Goal: Book appointment/travel/reservation

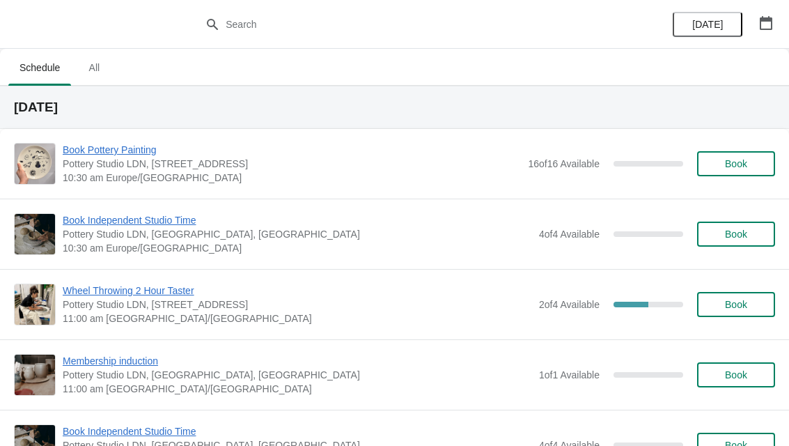
click at [767, 25] on icon "button" at bounding box center [766, 23] width 14 height 14
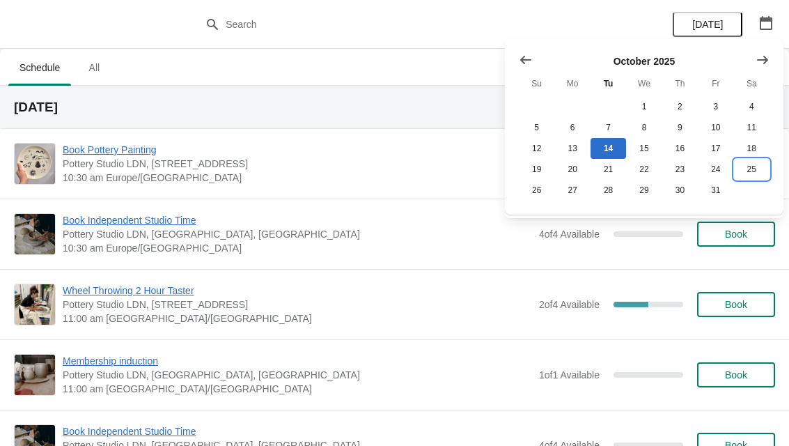
click at [760, 172] on button "25" at bounding box center [752, 169] width 36 height 21
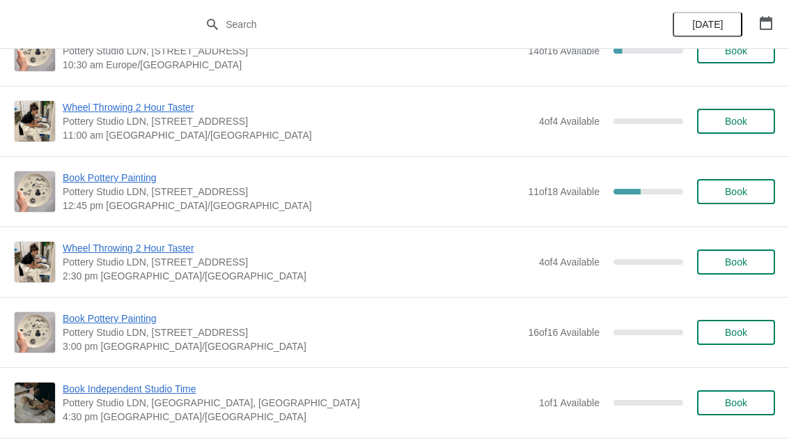
scroll to position [134, 0]
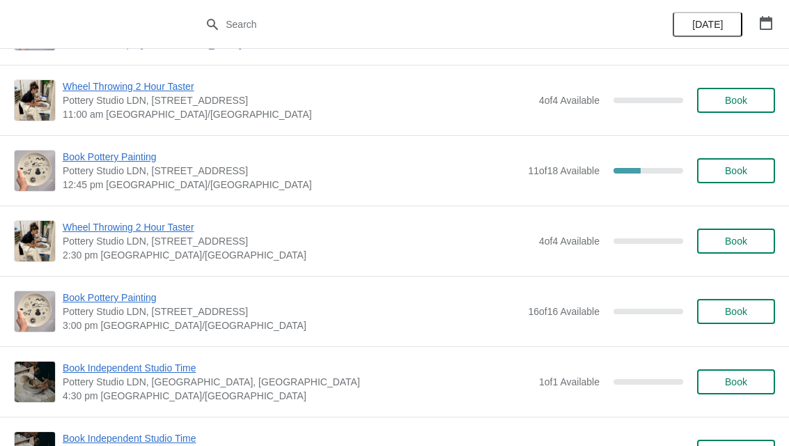
click at [739, 313] on span "Book" at bounding box center [736, 311] width 22 height 11
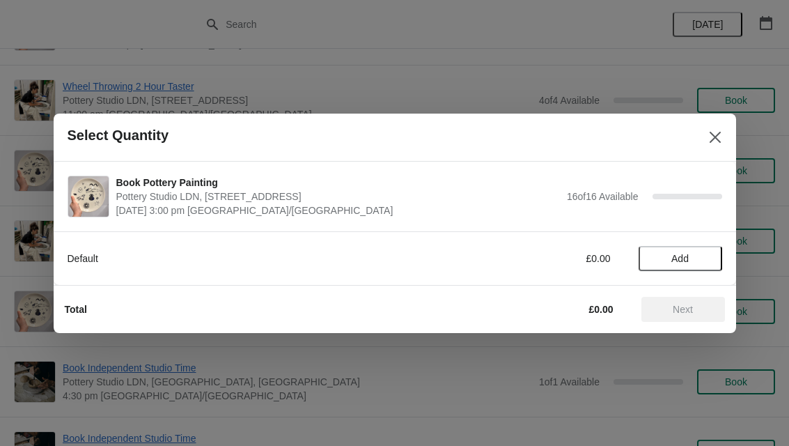
click at [703, 258] on span "Add" at bounding box center [680, 258] width 58 height 11
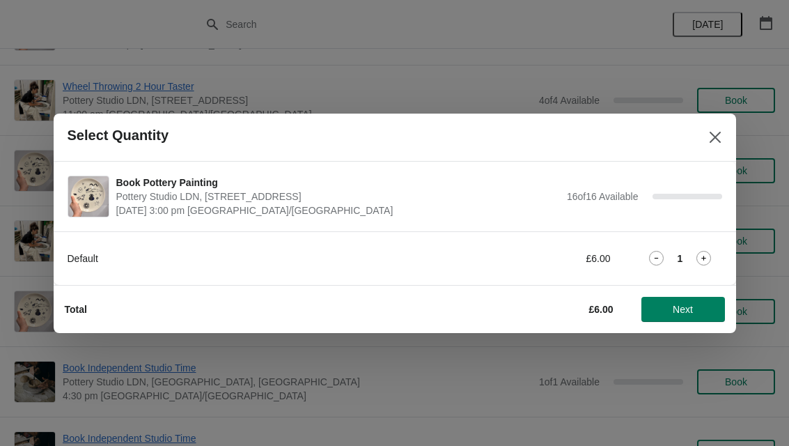
click at [711, 259] on icon at bounding box center [703, 258] width 15 height 15
click at [707, 256] on icon at bounding box center [703, 258] width 15 height 15
click at [707, 258] on icon at bounding box center [703, 258] width 15 height 15
click at [709, 259] on icon at bounding box center [703, 258] width 15 height 15
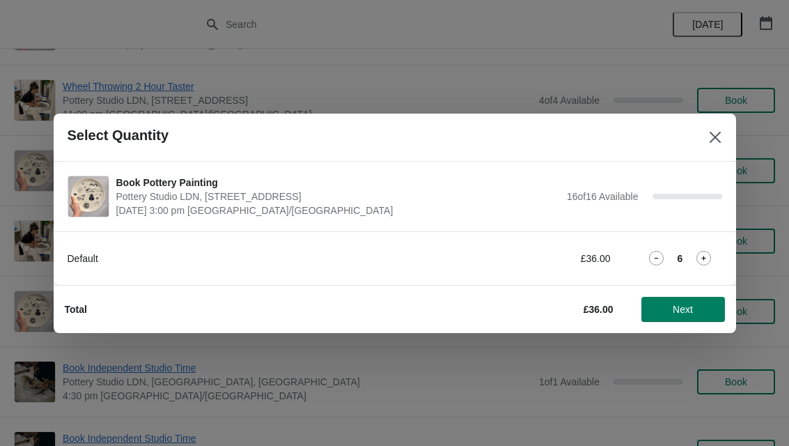
click at [711, 257] on icon at bounding box center [703, 258] width 15 height 15
click at [709, 254] on icon at bounding box center [703, 258] width 15 height 15
click at [711, 254] on icon at bounding box center [703, 258] width 15 height 15
click at [702, 309] on span "Next" at bounding box center [682, 309] width 61 height 11
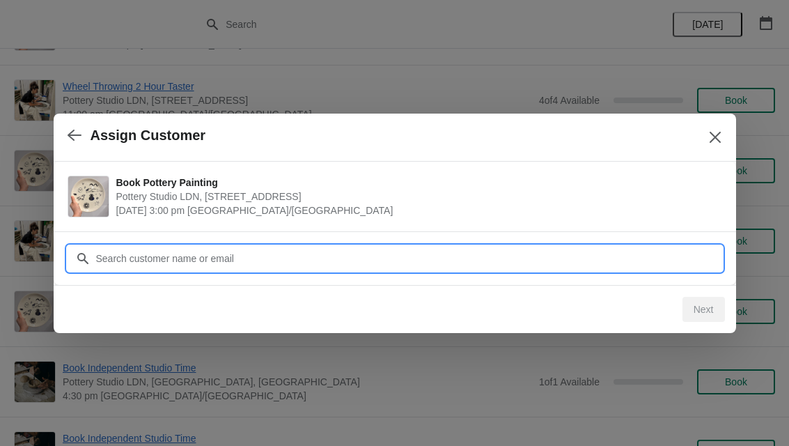
click at [625, 258] on input "Customer" at bounding box center [408, 258] width 627 height 25
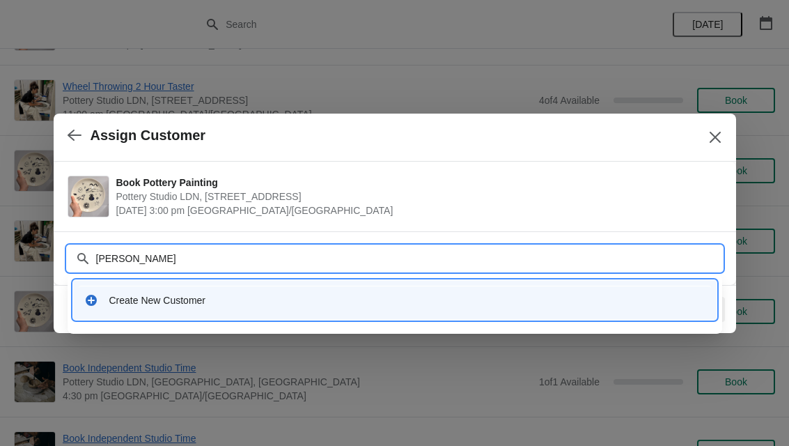
type input "[PERSON_NAME]"
click at [138, 297] on div "Create New Customer" at bounding box center [407, 300] width 596 height 14
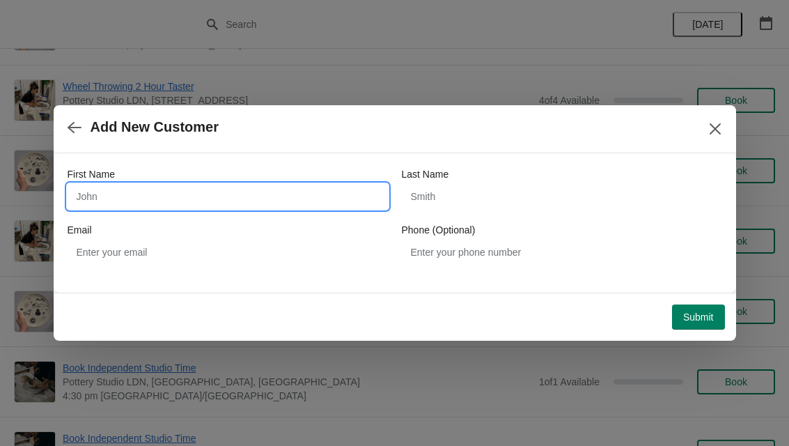
click at [133, 186] on input "First Name" at bounding box center [228, 196] width 320 height 25
type input "[PERSON_NAME]"
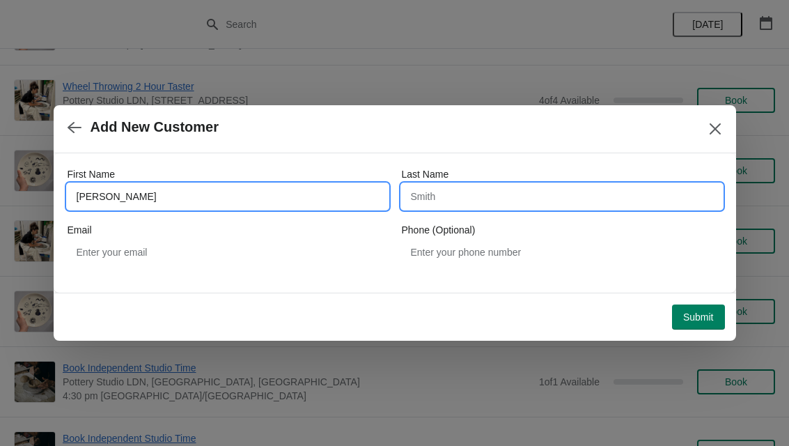
click at [608, 201] on input "Last Name" at bounding box center [562, 196] width 320 height 25
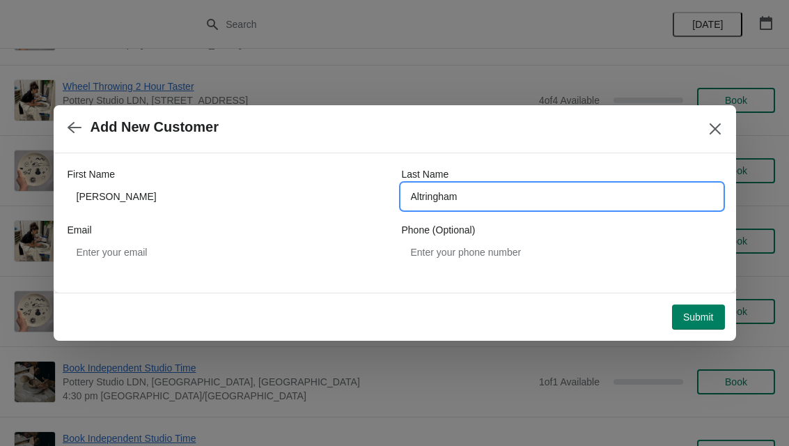
type input "Altringham"
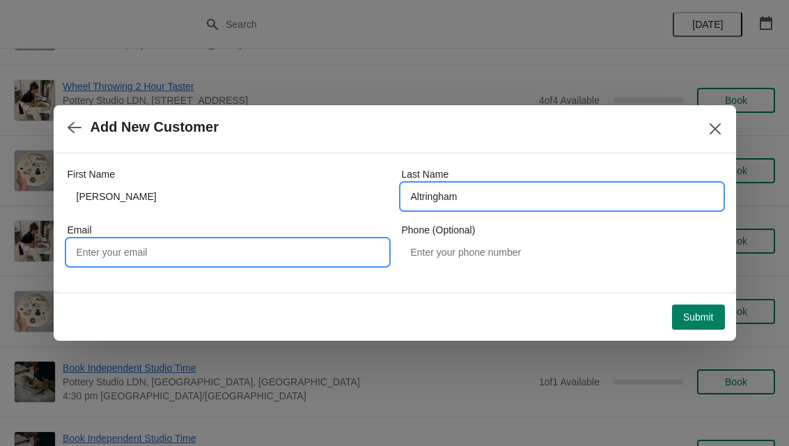
click at [125, 248] on input "Email" at bounding box center [228, 252] width 320 height 25
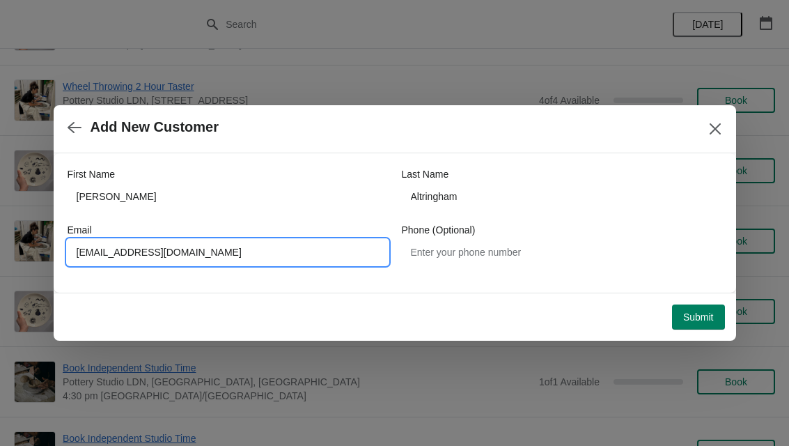
type input "[EMAIL_ADDRESS][DOMAIN_NAME]"
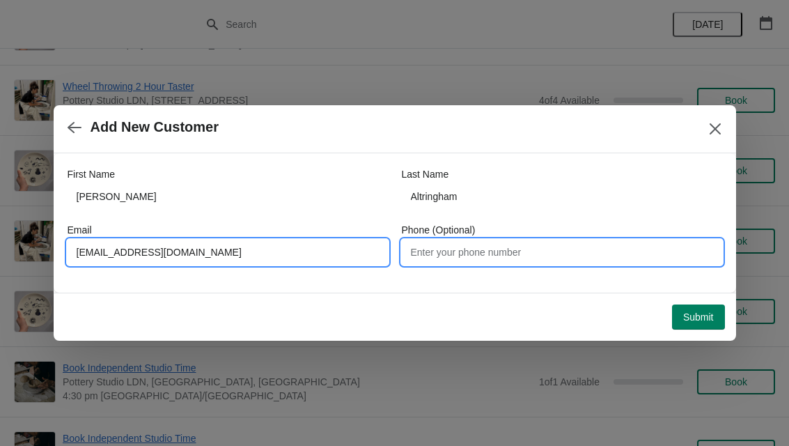
click at [577, 242] on input "Phone (Optional)" at bounding box center [562, 252] width 320 height 25
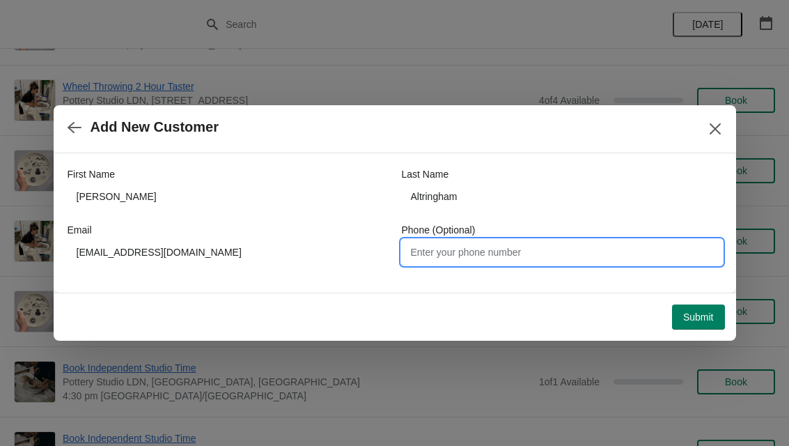
click at [710, 317] on span "Submit" at bounding box center [698, 316] width 31 height 11
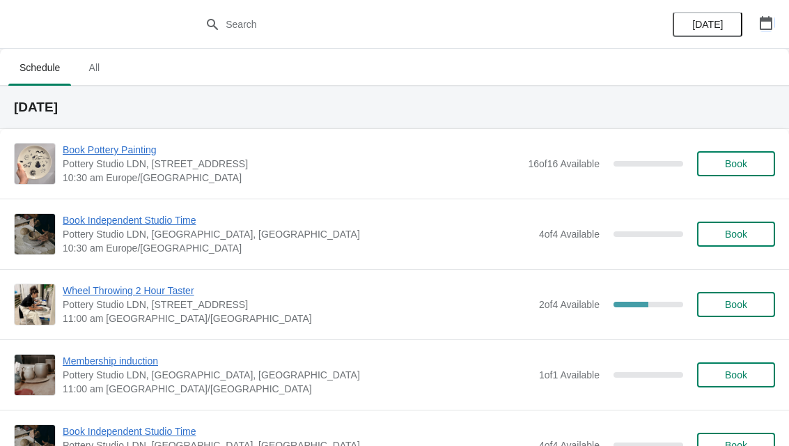
click at [778, 17] on button "button" at bounding box center [765, 22] width 25 height 25
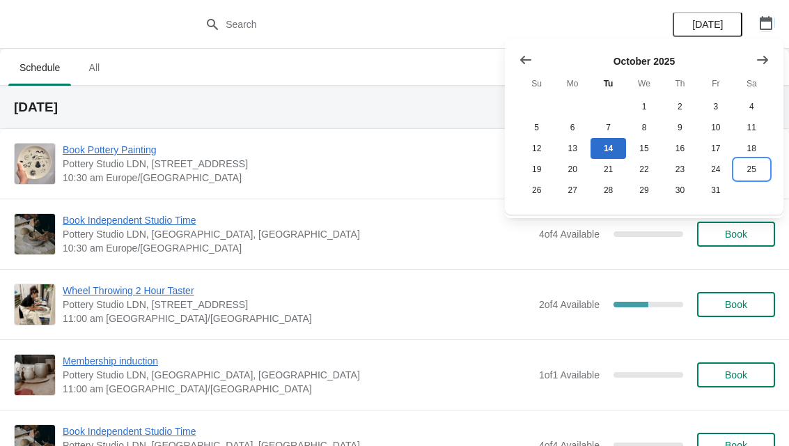
click at [751, 178] on button "25" at bounding box center [752, 169] width 36 height 21
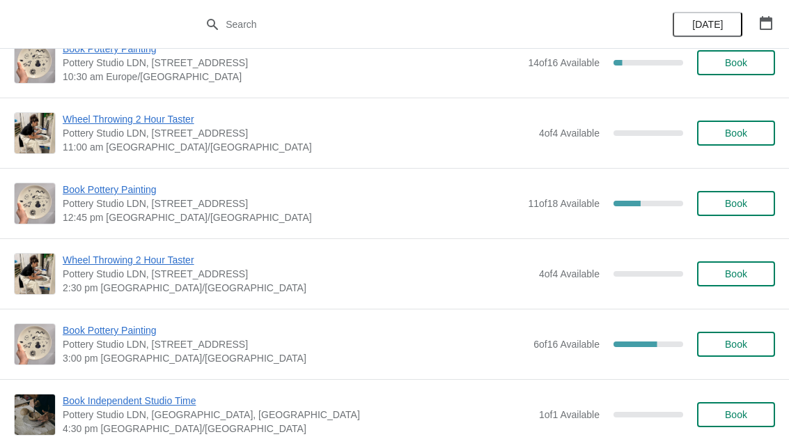
scroll to position [111, 0]
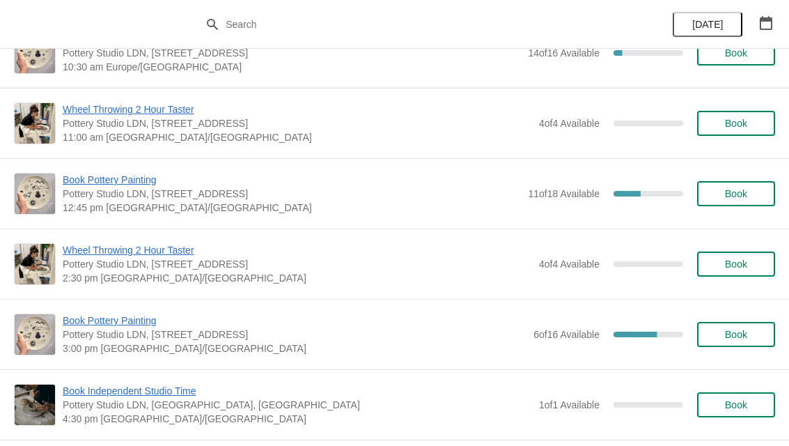
click at [739, 326] on button "Book" at bounding box center [736, 334] width 78 height 25
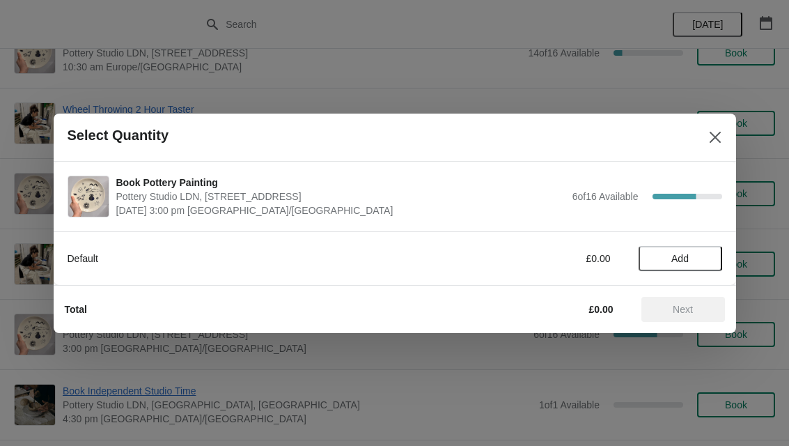
click at [702, 253] on span "Add" at bounding box center [680, 258] width 58 height 11
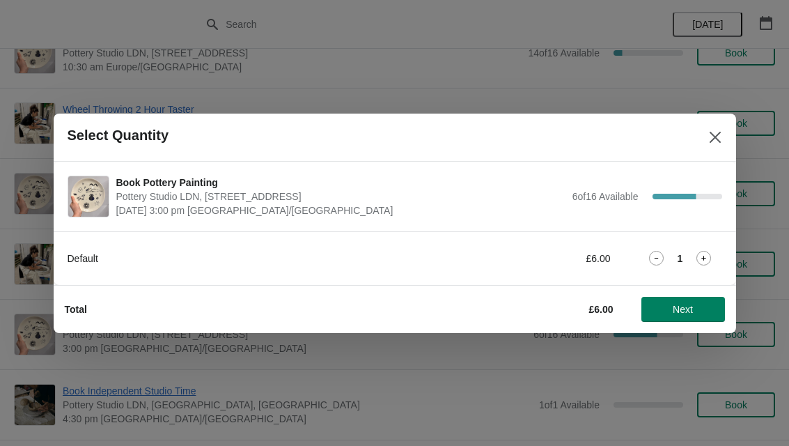
click at [709, 252] on icon at bounding box center [703, 258] width 15 height 15
click at [710, 251] on icon at bounding box center [703, 258] width 15 height 15
click at [711, 251] on icon at bounding box center [703, 258] width 15 height 15
click at [691, 301] on button "Next" at bounding box center [683, 309] width 84 height 25
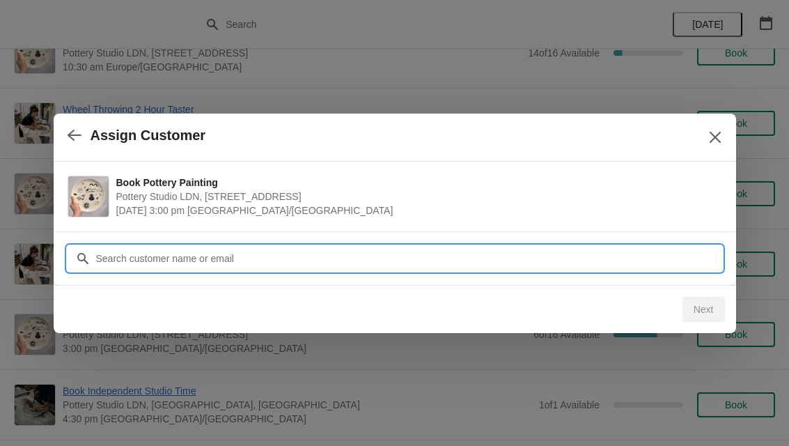
click at [554, 253] on input "Customer" at bounding box center [408, 258] width 627 height 25
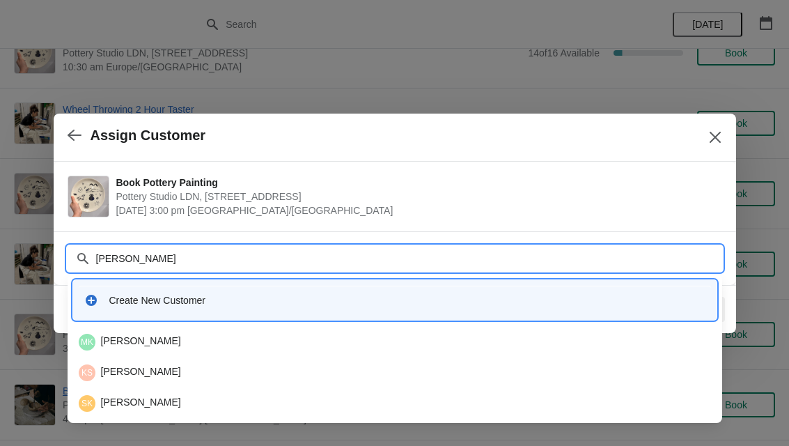
type input "Kim"
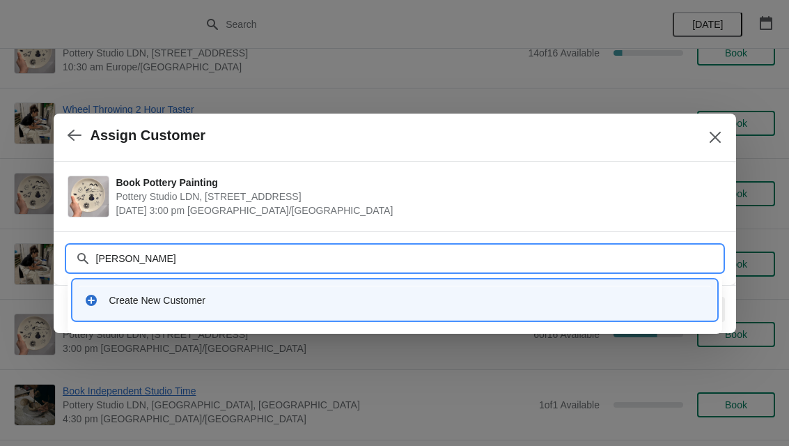
click at [523, 295] on div "Create New Customer" at bounding box center [407, 300] width 596 height 14
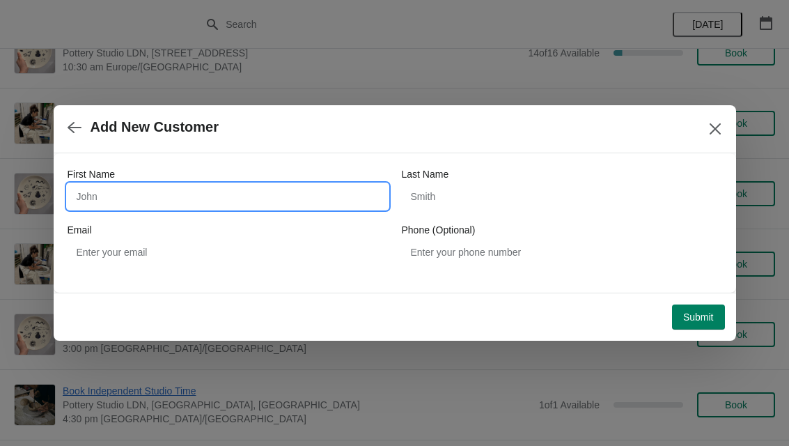
click at [292, 187] on input "First Name" at bounding box center [228, 196] width 320 height 25
type input "Kim"
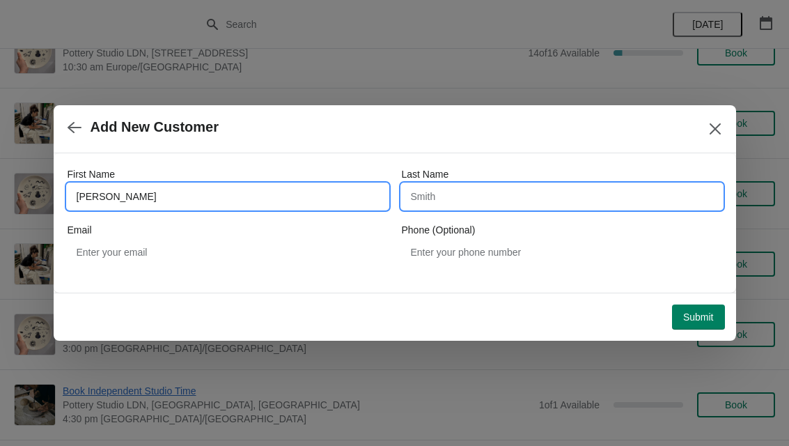
click at [545, 192] on input "Last Name" at bounding box center [562, 196] width 320 height 25
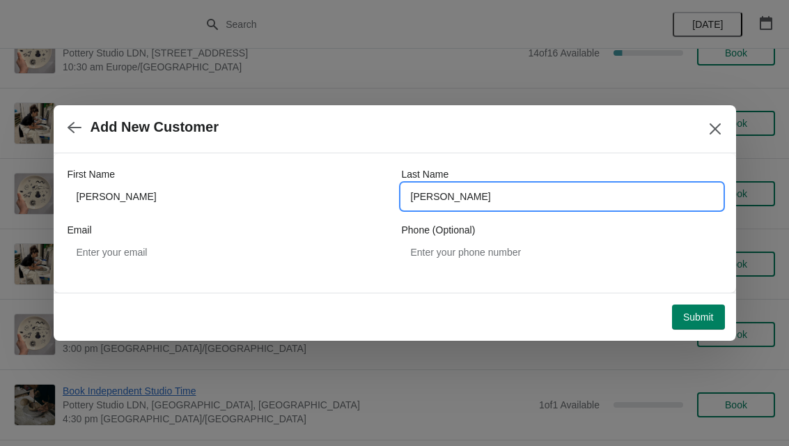
type input "Nguyen"
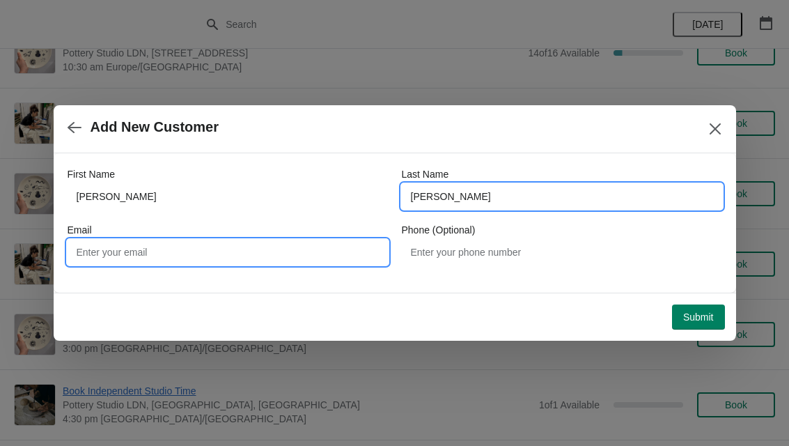
click at [331, 242] on input "Email" at bounding box center [228, 252] width 320 height 25
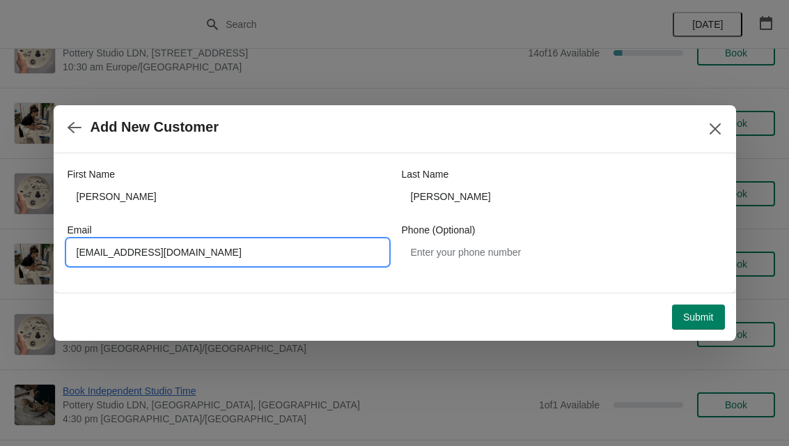
type input "Ka23nn@gmail.com"
click at [711, 310] on button "Submit" at bounding box center [698, 316] width 53 height 25
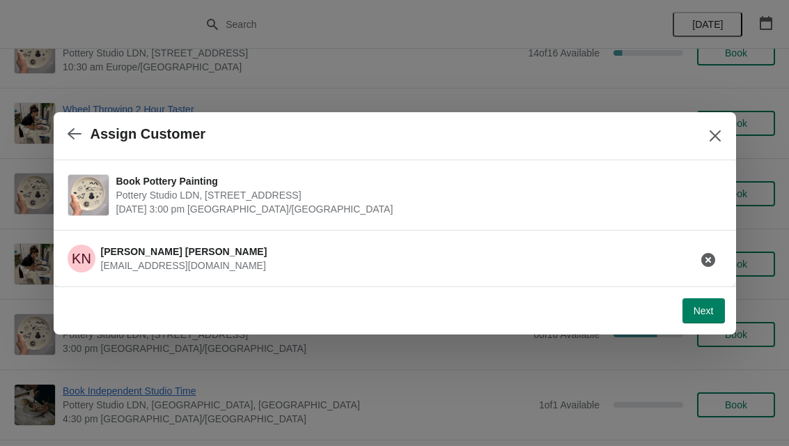
click at [712, 305] on span "Next" at bounding box center [703, 310] width 20 height 11
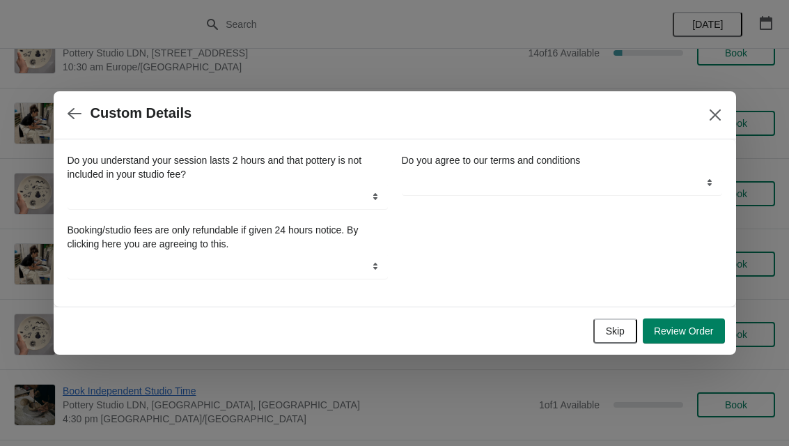
click at [618, 334] on span "Skip" at bounding box center [615, 330] width 19 height 11
